Goal: Information Seeking & Learning: Find specific fact

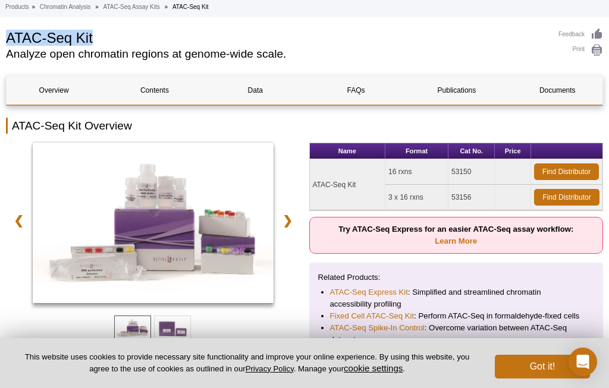
click at [523, 364] on button "Got it!" at bounding box center [542, 367] width 95 height 24
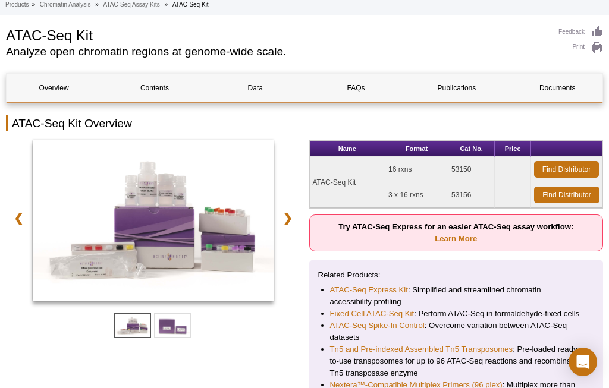
scroll to position [96, 0]
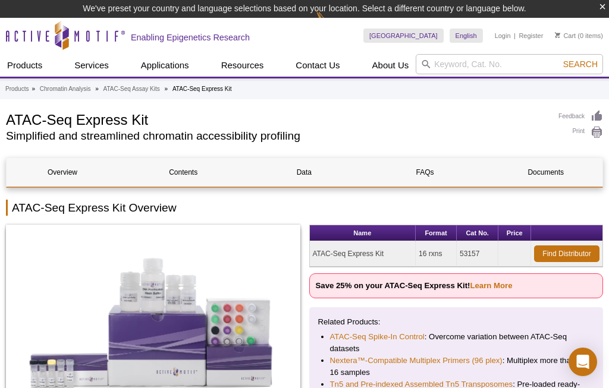
click at [23, 115] on h1 "ATAC-Seq Express Kit" at bounding box center [276, 119] width 541 height 18
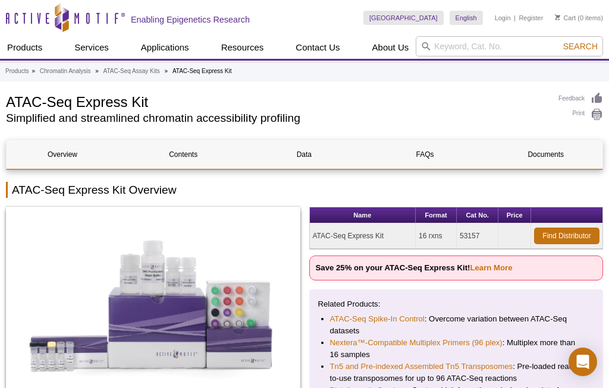
click at [22, 123] on h2 "Simplified and streamlined chromatin accessibility profiling" at bounding box center [276, 118] width 541 height 11
copy h1 "ATAC"
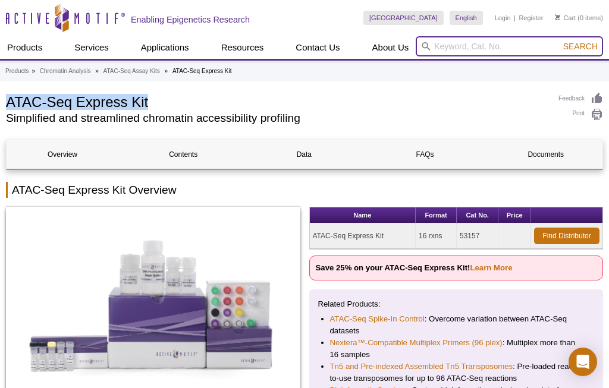
click at [447, 54] on input "search" at bounding box center [509, 46] width 187 height 20
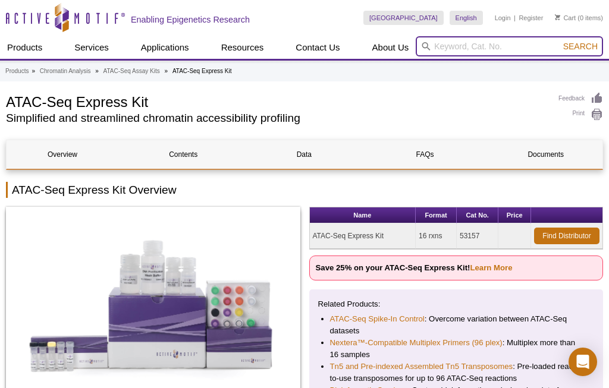
click at [462, 46] on input "search" at bounding box center [509, 46] width 187 height 20
click at [447, 40] on input "search" at bounding box center [509, 46] width 187 height 20
paste input "ATAC-Seq Express Kit"
click at [535, 49] on input "ATAC-Seq Express Kit" at bounding box center [509, 46] width 187 height 20
click at [529, 49] on input "ATAC-Seq Express Kit" at bounding box center [509, 46] width 187 height 20
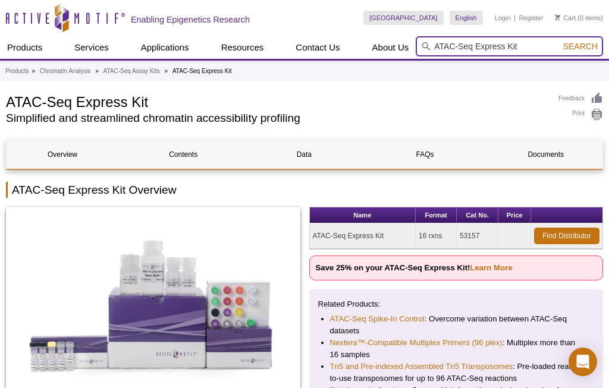
paste input "[URL][DOMAIN_NAME]"
type input "ATAC-Seq Express Kit [URL][DOMAIN_NAME]"
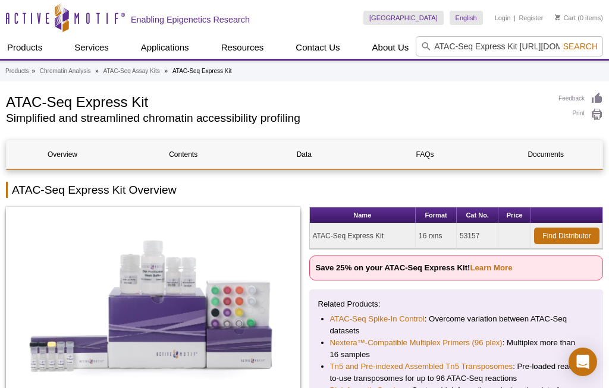
click at [563, 47] on span "Search" at bounding box center [580, 47] width 35 height 10
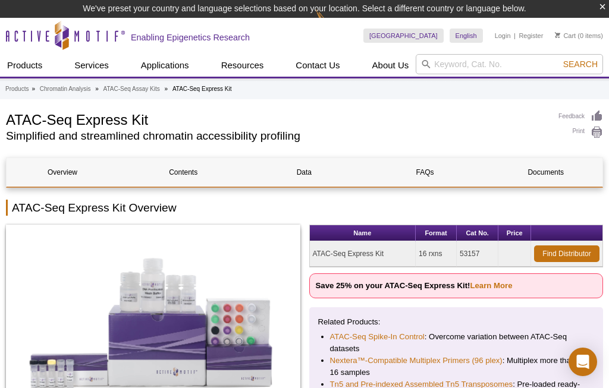
click at [604, 7] on button "×" at bounding box center [602, 7] width 7 height 14
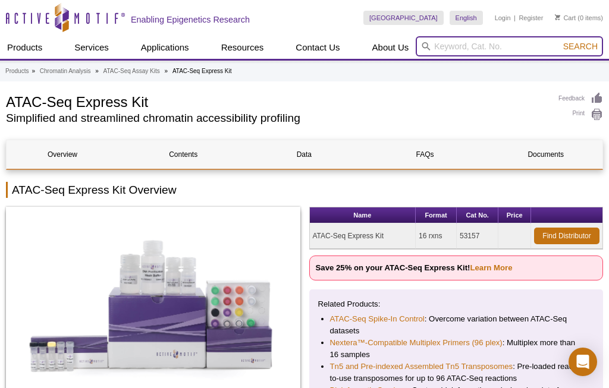
click at [478, 52] on input "search" at bounding box center [509, 46] width 187 height 20
click at [581, 55] on input "53150" at bounding box center [509, 46] width 187 height 20
type input "53150"
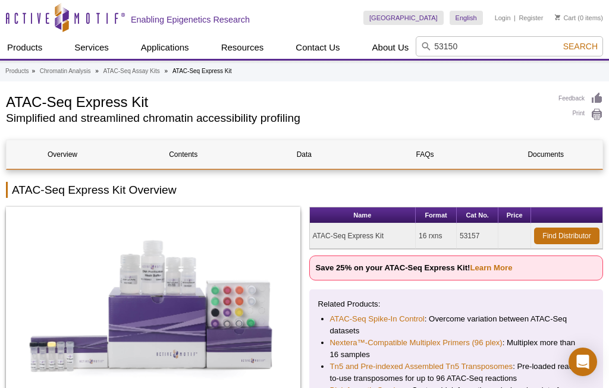
click at [581, 46] on span "Search" at bounding box center [580, 47] width 35 height 10
click at [580, 46] on span "Search" at bounding box center [580, 47] width 35 height 10
